Goal: Check status: Check status

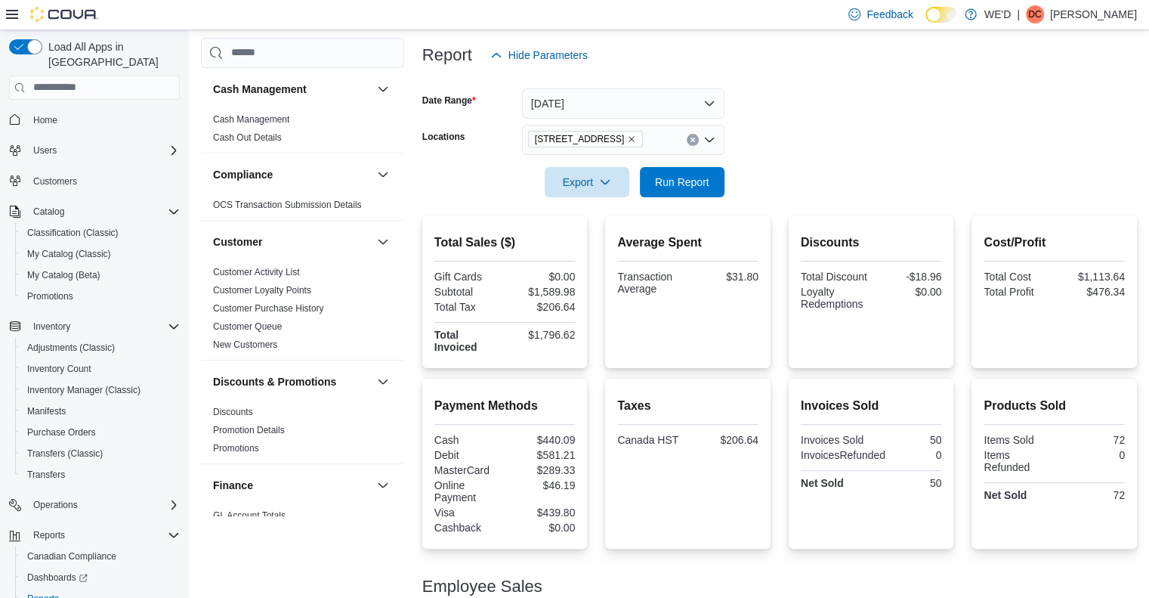
scroll to position [66, 0]
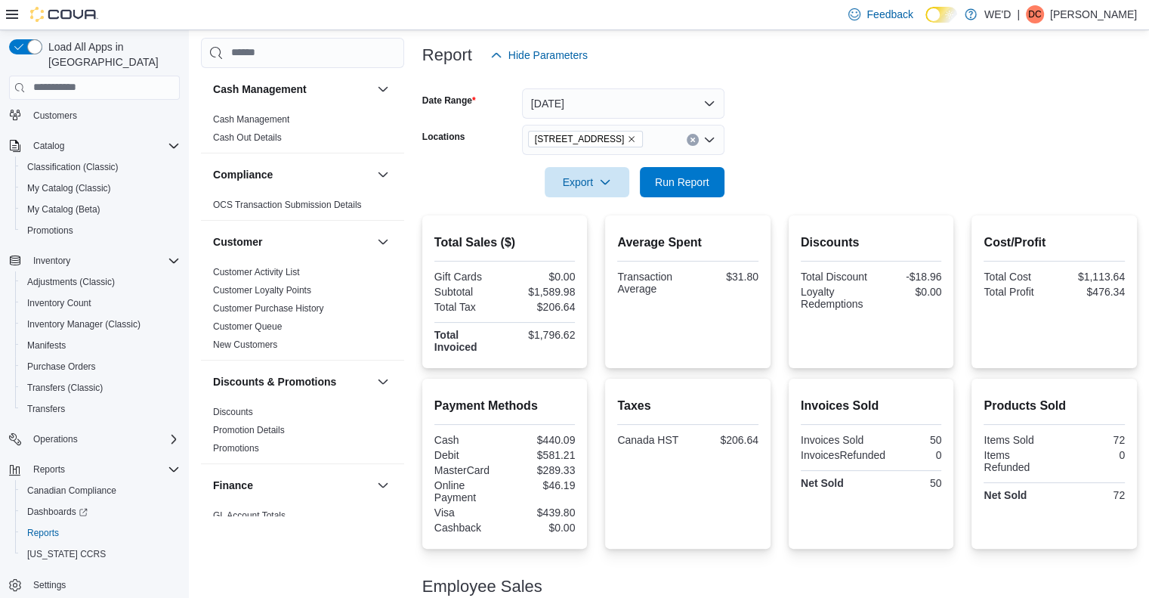
click at [627, 140] on icon "Remove 2400 Dundas St W from selection in this group" at bounding box center [631, 138] width 9 height 9
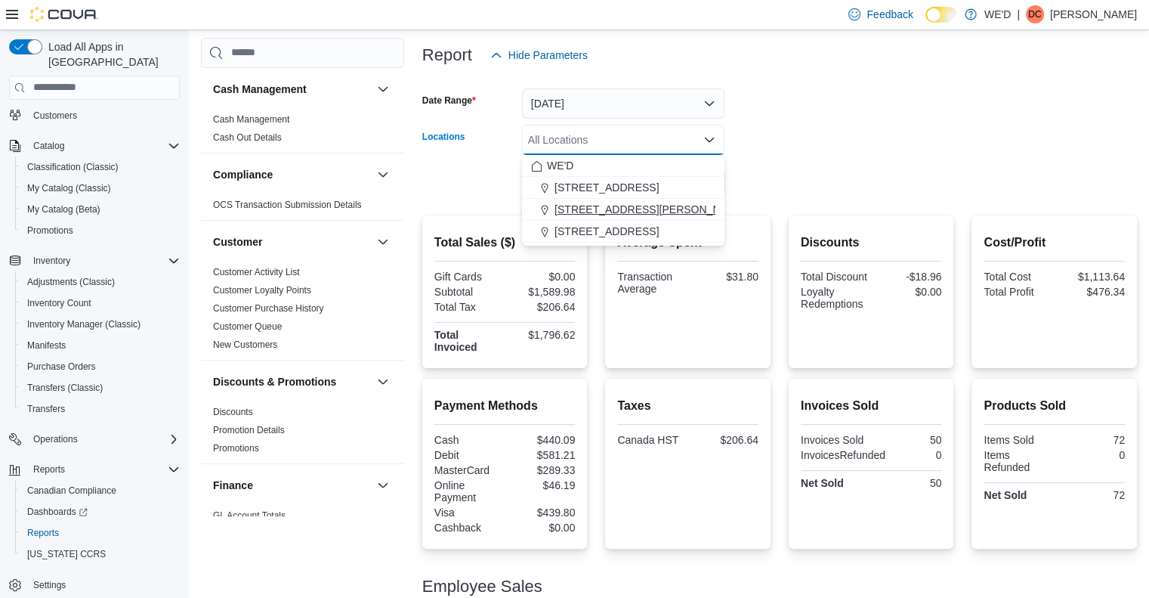
click at [624, 211] on span "[STREET_ADDRESS][PERSON_NAME]" at bounding box center [651, 209] width 192 height 15
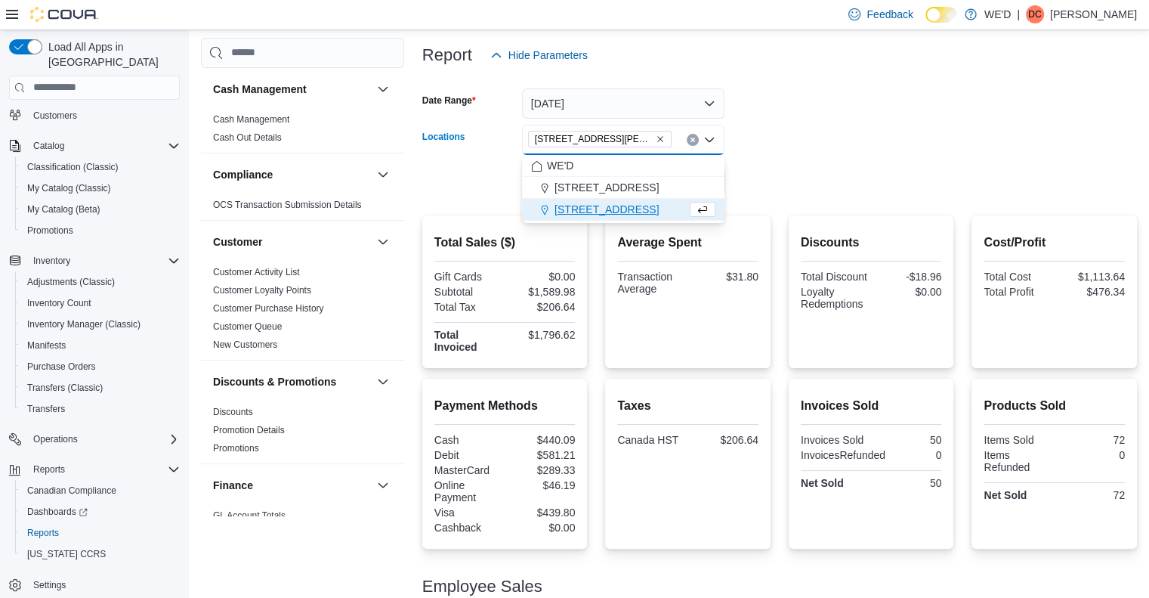
click at [868, 173] on form "Date Range [DATE] Locations [STREET_ADDRESS][PERSON_NAME] Combo box. Selected. …" at bounding box center [779, 133] width 715 height 127
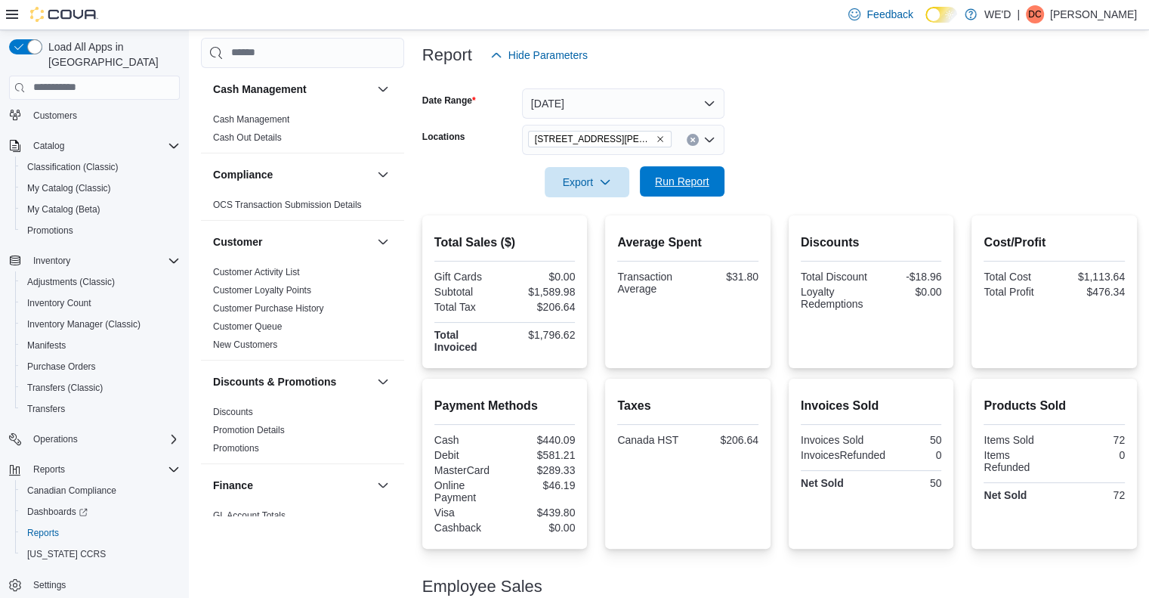
click at [700, 175] on span "Run Report" at bounding box center [682, 181] width 54 height 15
click at [656, 139] on icon "Remove 205 Quigley Rd #5 from selection in this group" at bounding box center [660, 138] width 9 height 9
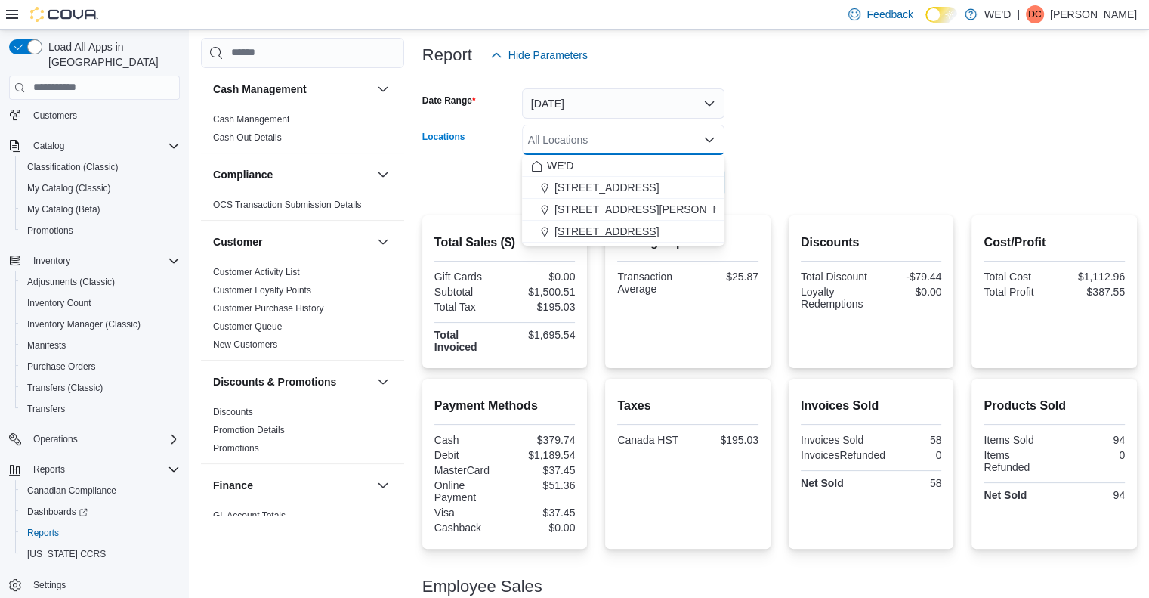
click at [616, 232] on span "[STREET_ADDRESS]" at bounding box center [607, 231] width 104 height 15
click at [833, 199] on div at bounding box center [779, 206] width 715 height 18
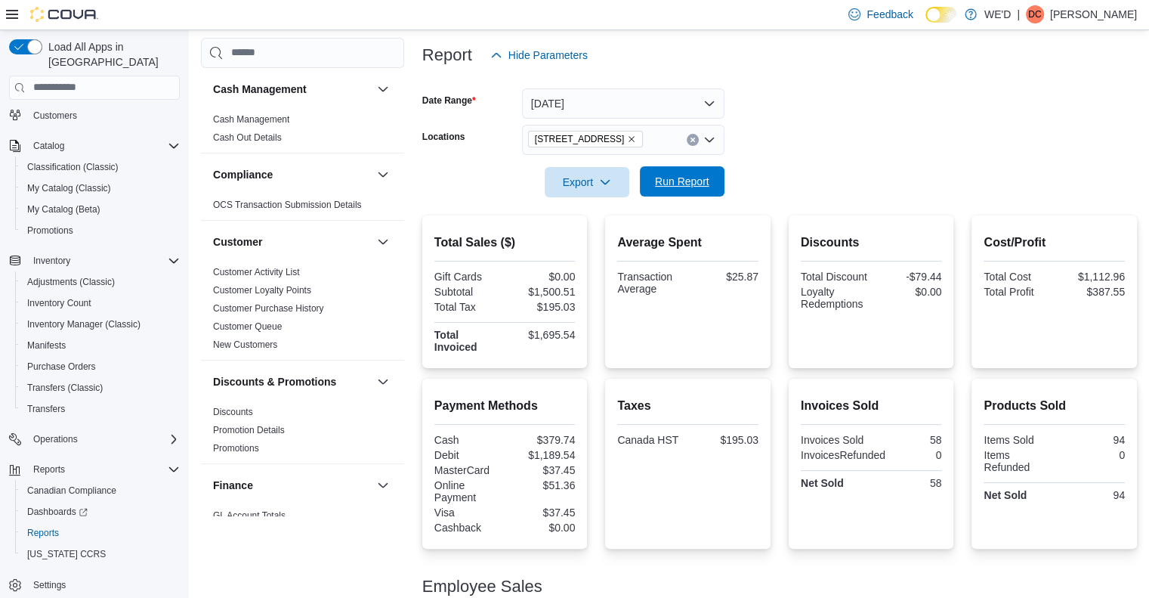
click at [696, 183] on span "Run Report" at bounding box center [682, 181] width 54 height 15
click at [846, 139] on form "Date Range [DATE] Locations [STREET_ADDRESS][GEOGRAPHIC_DATA] Run Report" at bounding box center [779, 133] width 715 height 127
click at [879, 147] on form "Date Range [DATE] Locations [STREET_ADDRESS][GEOGRAPHIC_DATA] Run Report" at bounding box center [779, 133] width 715 height 127
click at [847, 116] on form "Date Range [DATE] Locations [STREET_ADDRESS][GEOGRAPHIC_DATA] Run Report" at bounding box center [779, 133] width 715 height 127
click at [629, 138] on icon "Remove 2400 Dundas St W from selection in this group" at bounding box center [632, 139] width 6 height 6
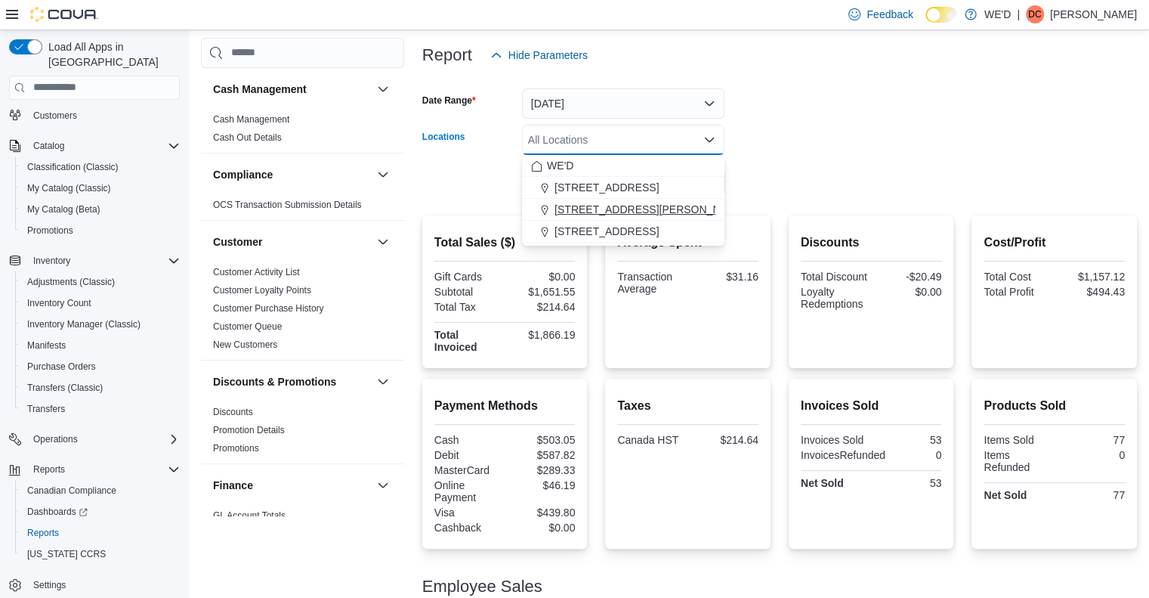
click at [610, 202] on span "[STREET_ADDRESS][PERSON_NAME]" at bounding box center [651, 209] width 192 height 15
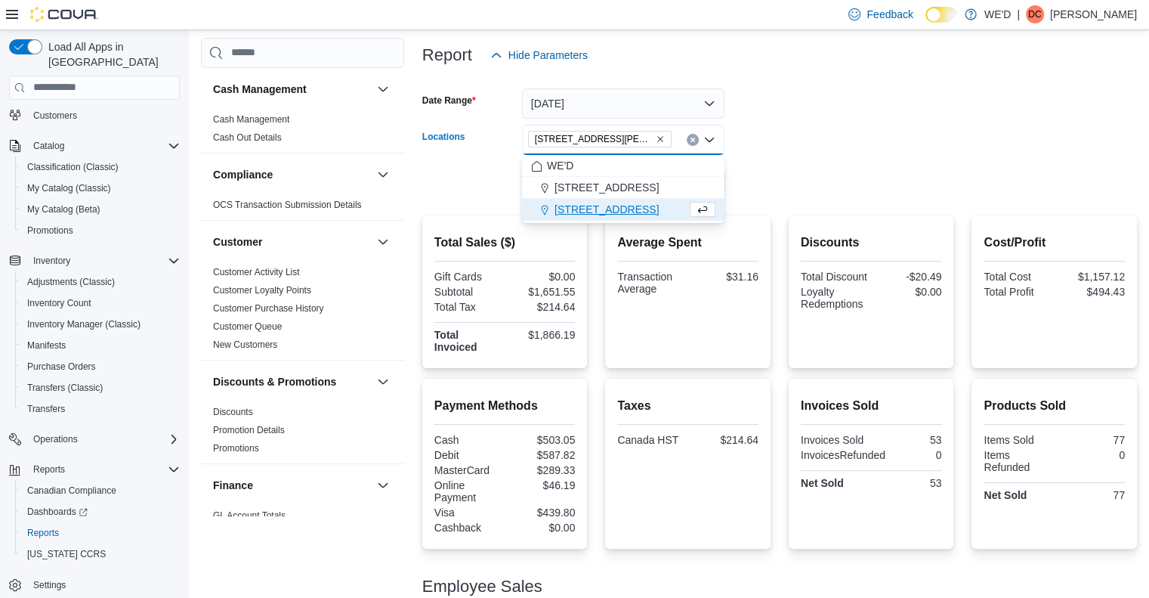
click at [868, 141] on form "Date Range [DATE] Locations [STREET_ADDRESS][PERSON_NAME] Combo box. Selected. …" at bounding box center [779, 133] width 715 height 127
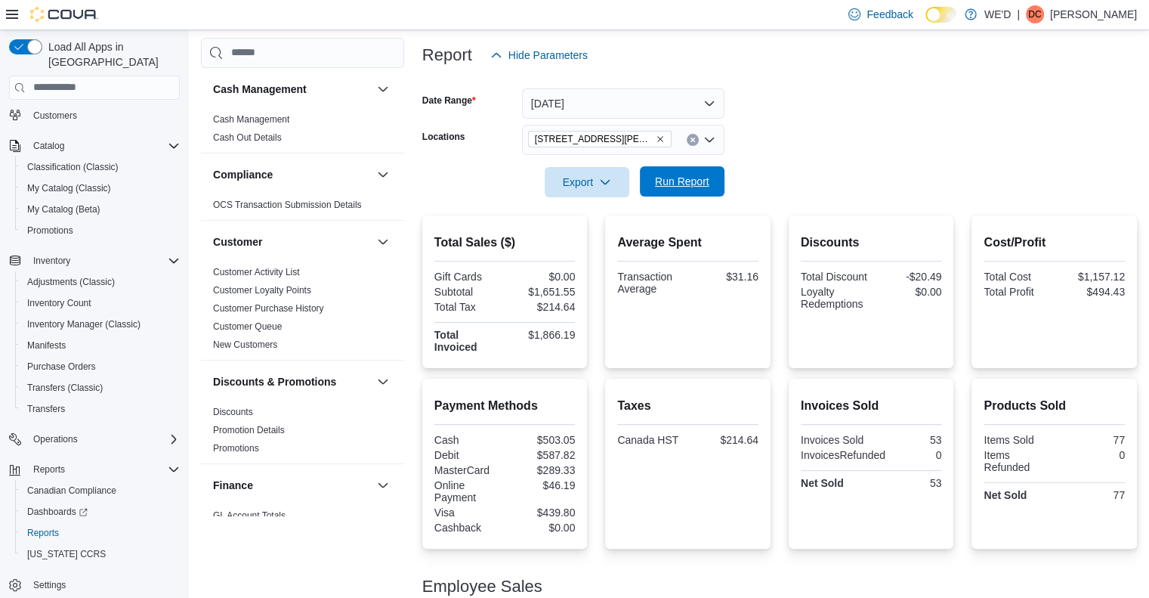
click at [691, 173] on span "Run Report" at bounding box center [682, 181] width 66 height 30
click at [656, 141] on icon "Remove 205 Quigley Rd #5 from selection in this group" at bounding box center [660, 138] width 9 height 9
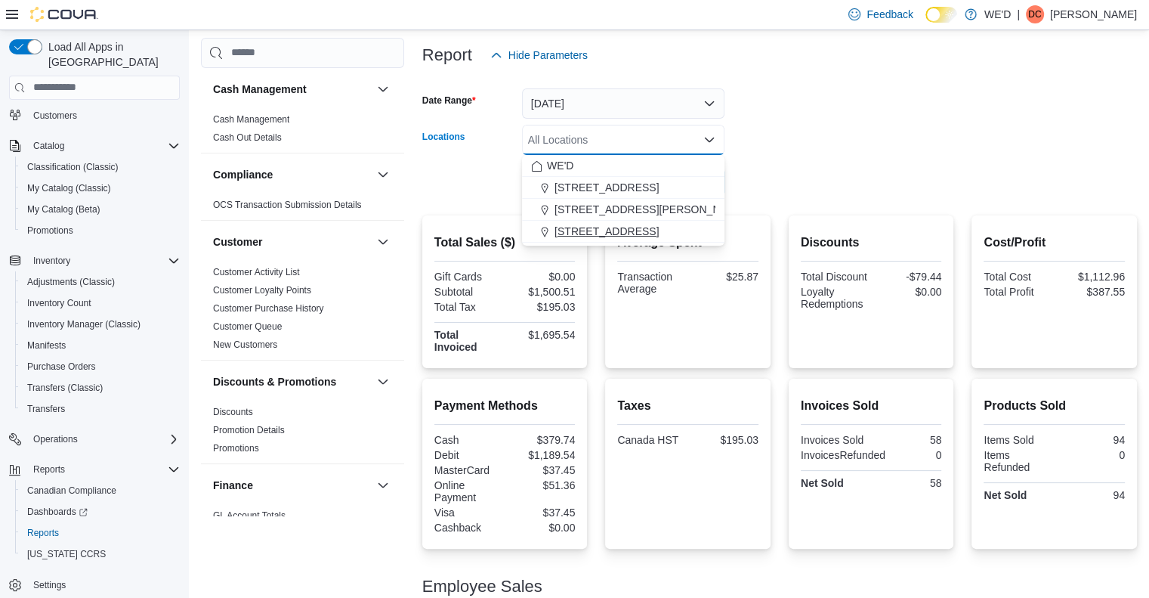
click at [610, 229] on span "[STREET_ADDRESS]" at bounding box center [607, 231] width 104 height 15
click at [822, 190] on form "Date Range [DATE] Locations [STREET_ADDRESS] Selected. [STREET_ADDRESS] Press B…" at bounding box center [779, 133] width 715 height 127
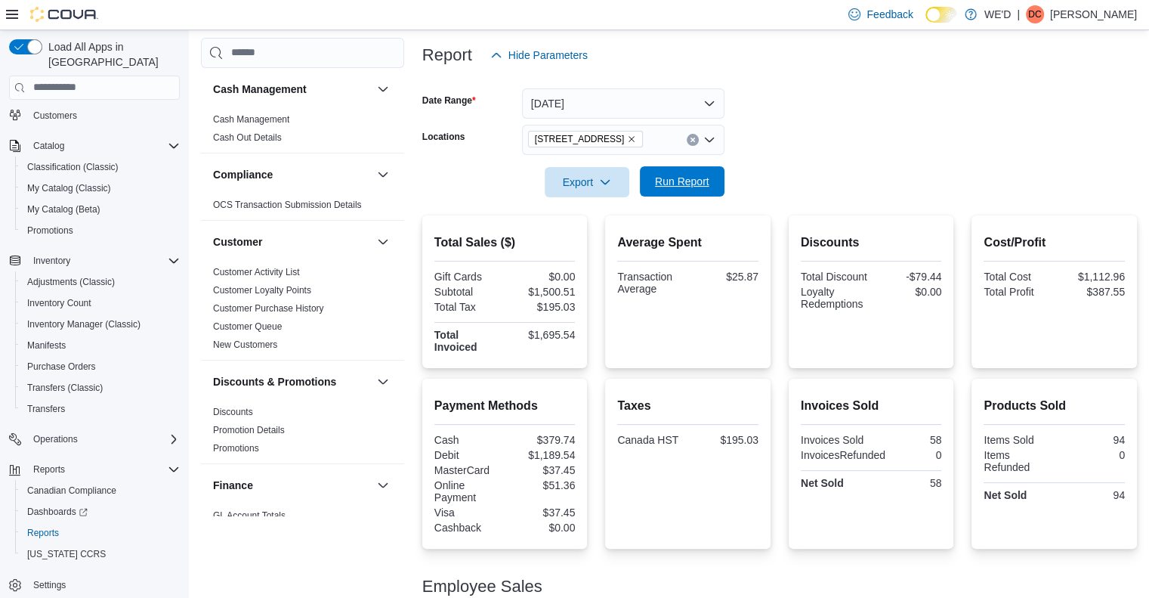
click at [708, 184] on span "Run Report" at bounding box center [682, 181] width 54 height 15
click at [870, 168] on form "Date Range [DATE] Locations [STREET_ADDRESS][GEOGRAPHIC_DATA] Run Report" at bounding box center [779, 133] width 715 height 127
click at [627, 135] on icon "Remove 2400 Dundas St W from selection in this group" at bounding box center [631, 138] width 9 height 9
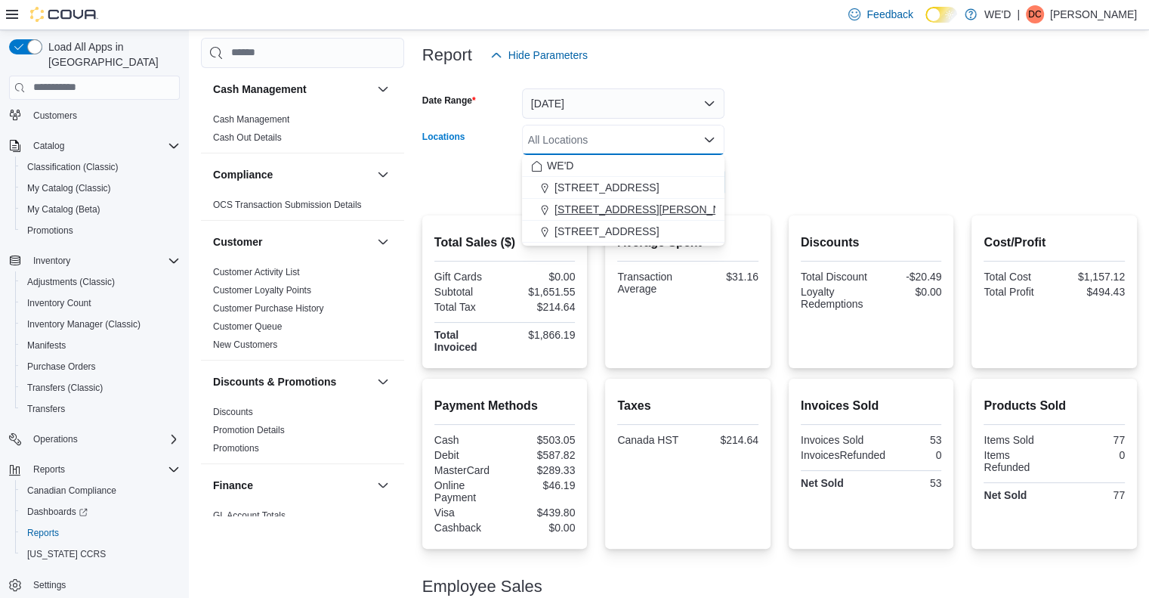
click at [622, 205] on span "[STREET_ADDRESS][PERSON_NAME]" at bounding box center [651, 209] width 192 height 15
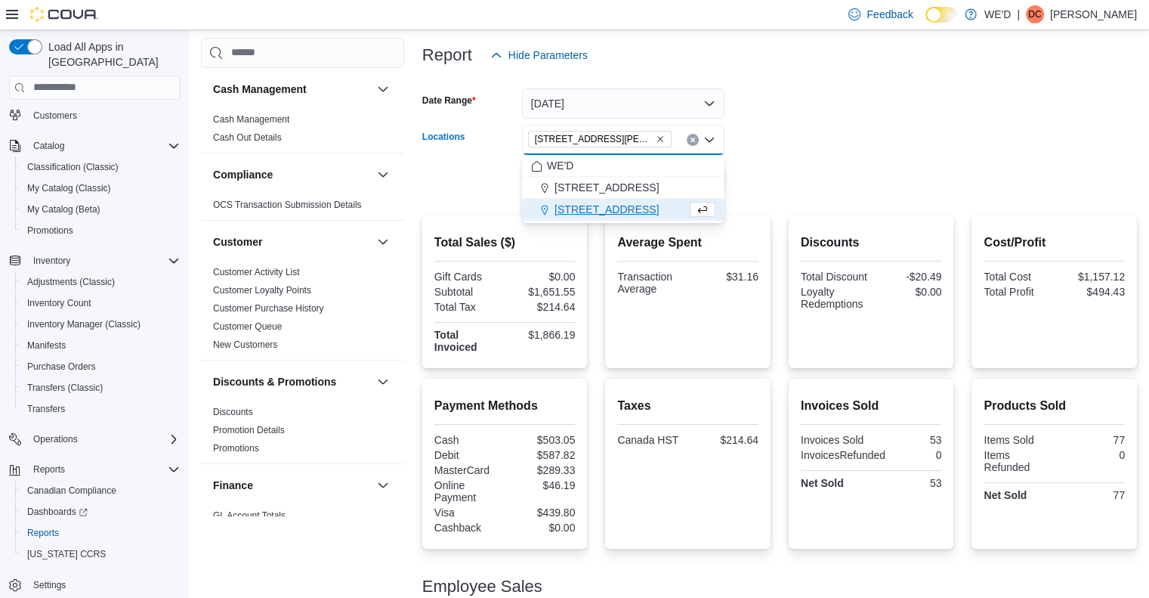
click at [796, 190] on form "Date Range [DATE] Locations [STREET_ADDRESS][PERSON_NAME] Combo box. Selected. …" at bounding box center [779, 133] width 715 height 127
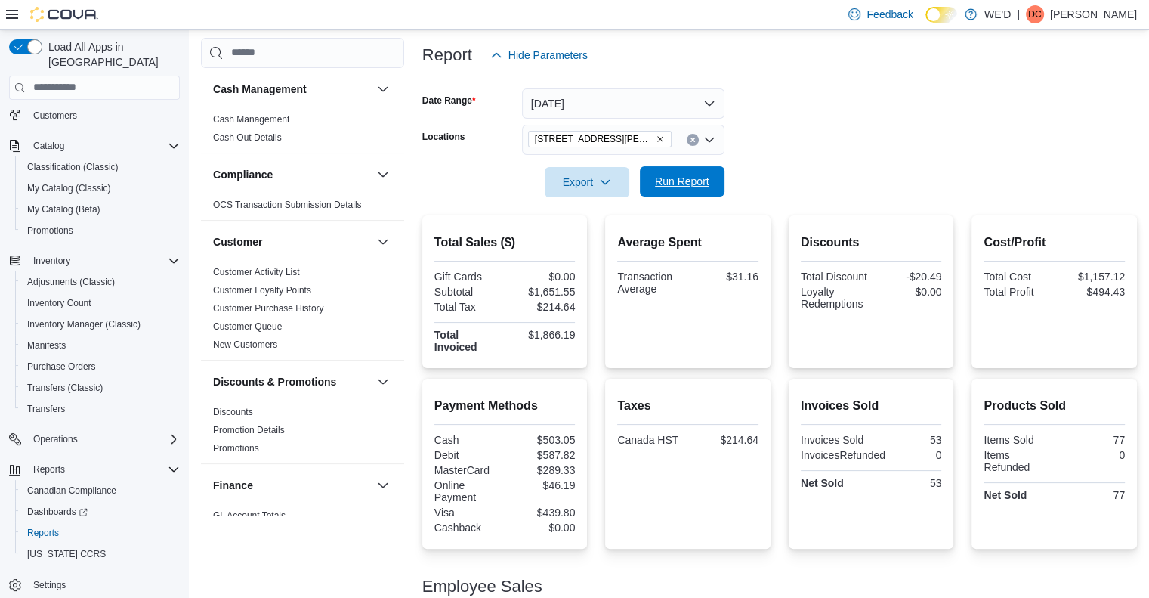
click at [705, 181] on span "Run Report" at bounding box center [682, 181] width 54 height 15
click at [870, 163] on div at bounding box center [779, 161] width 715 height 12
click at [843, 164] on div at bounding box center [779, 161] width 715 height 12
click at [656, 138] on icon "Remove 205 Quigley Rd #5 from selection in this group" at bounding box center [660, 138] width 9 height 9
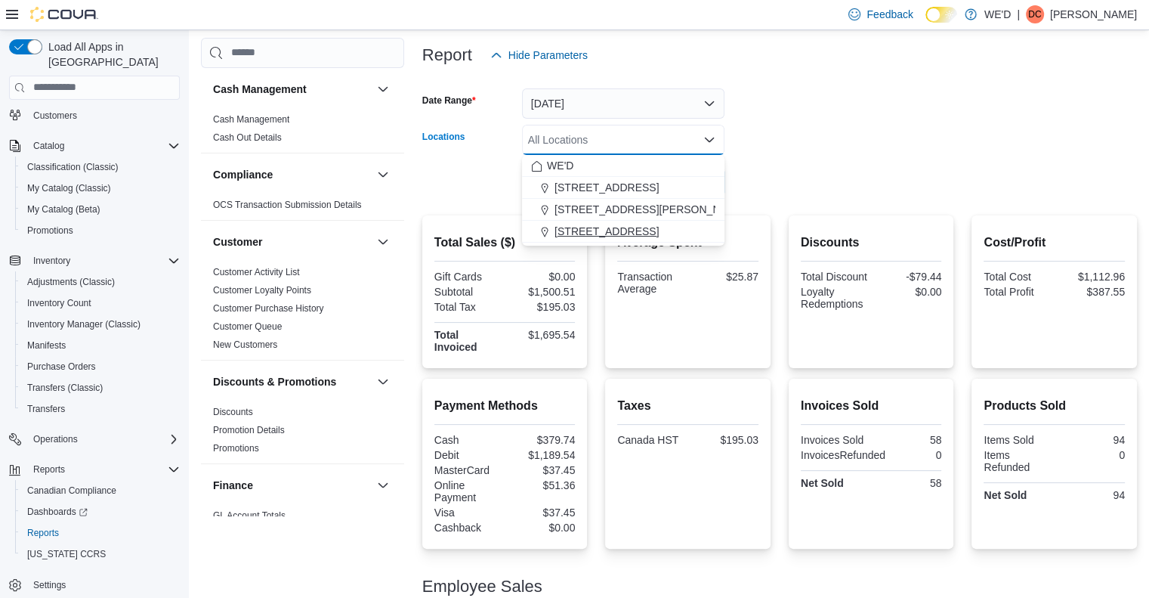
click at [623, 229] on span "[STREET_ADDRESS]" at bounding box center [607, 231] width 104 height 15
click at [862, 171] on form "Date Range [DATE] Locations [STREET_ADDRESS] Selected. [STREET_ADDRESS] Press B…" at bounding box center [779, 133] width 715 height 127
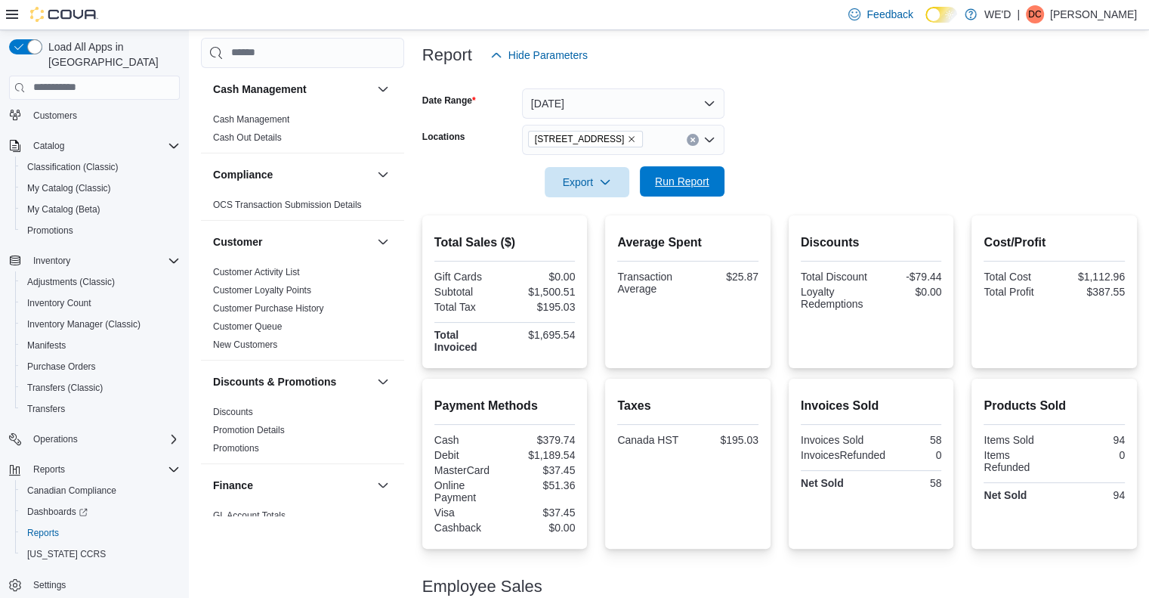
click at [700, 180] on span "Run Report" at bounding box center [682, 181] width 54 height 15
click at [825, 170] on form "Date Range [DATE] Locations [STREET_ADDRESS][GEOGRAPHIC_DATA] Run Report" at bounding box center [779, 133] width 715 height 127
